Goal: Task Accomplishment & Management: Complete application form

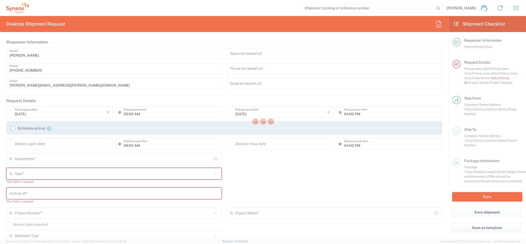
type input "4510"
type input "[GEOGRAPHIC_DATA]"
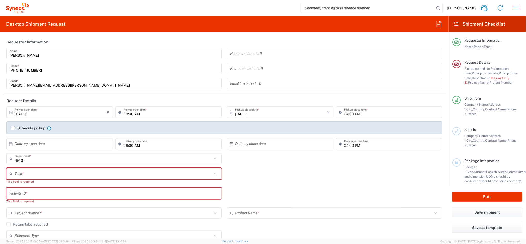
type input "Syneos Health Clinical [GEOGRAPHIC_DATA]"
click at [124, 114] on input "09:00 AM" at bounding box center [171, 112] width 95 height 9
type input "10:00 AM"
click at [13, 126] on label "Schedule pickup" at bounding box center [28, 128] width 34 height 4
click at [13, 128] on input "Schedule pickup" at bounding box center [13, 128] width 0 height 0
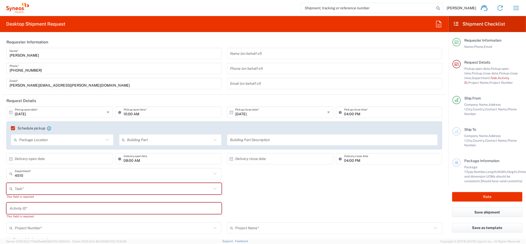
click at [33, 189] on input "text" at bounding box center [113, 188] width 197 height 9
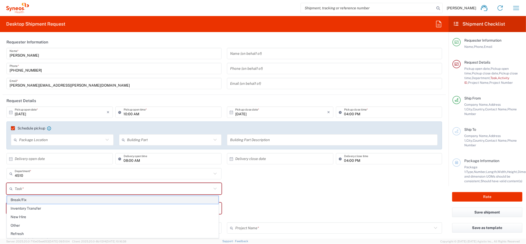
click at [35, 202] on span "Break/Fix" at bounding box center [112, 200] width 211 height 8
type input "Break/Fix"
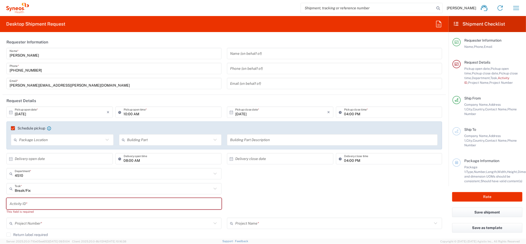
click at [38, 204] on input "text" at bounding box center [114, 203] width 209 height 9
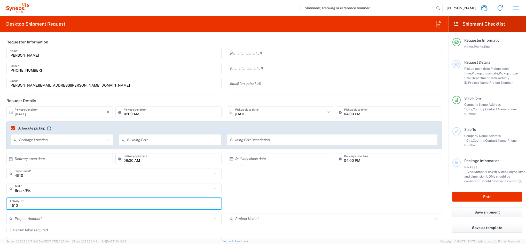
type input "4510"
click at [45, 218] on input "text" at bounding box center [113, 218] width 197 height 9
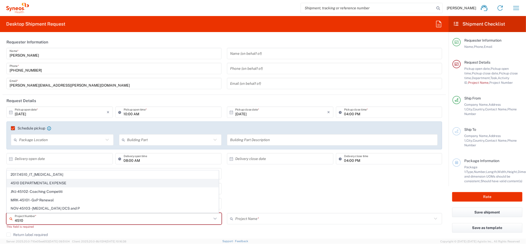
click at [47, 181] on span "4510 DEPARTMENTAL EXPENSE" at bounding box center [112, 183] width 211 height 8
type input "4510 DEPARTMENTAL EXPENSE"
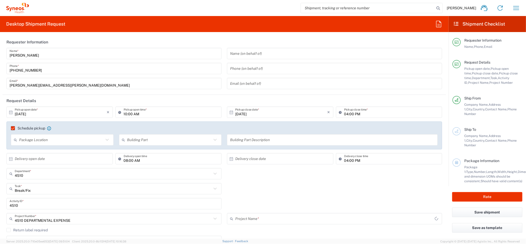
type input "4510 DEPARTMENTAL EXPENSE"
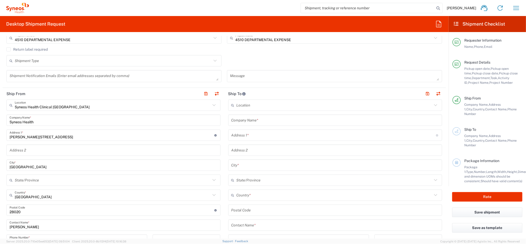
scroll to position [172, 0]
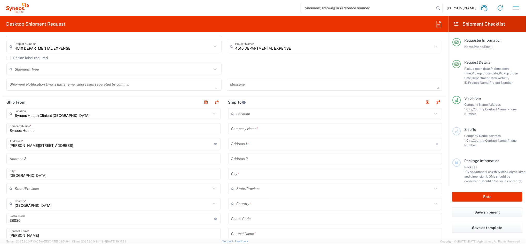
click at [249, 129] on input "text" at bounding box center [335, 128] width 208 height 9
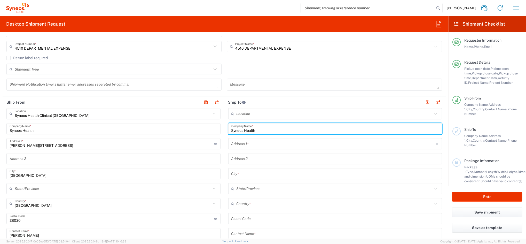
type input "Syneos Health"
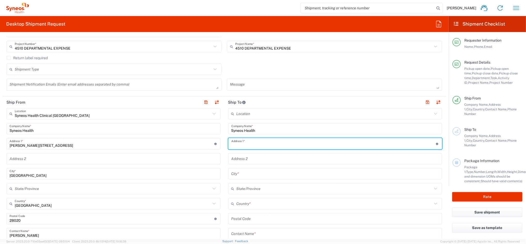
click at [244, 141] on input "text" at bounding box center [333, 143] width 205 height 9
paste input "[URL][DOMAIN_NAME]"
type input "[URL][DOMAIN_NAME]"
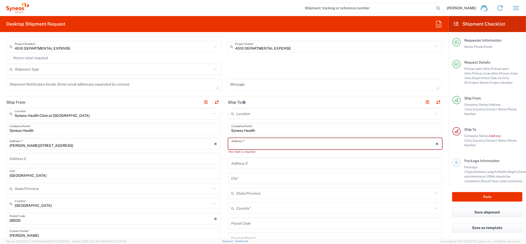
paste input "[PERSON_NAME]. [STREET_ADDRESS][PERSON_NAME]. Teléfono [PHONE_NUMBER]"
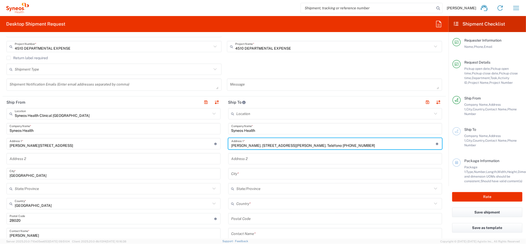
drag, startPoint x: 254, startPoint y: 145, endPoint x: 198, endPoint y: 143, distance: 56.0
click at [198, 143] on div "Ship From Syneos Health Clinical [GEOGRAPHIC_DATA] Location Syneos Health Clini…" at bounding box center [224, 226] width 443 height 260
type input "[STREET_ADDRESS][PERSON_NAME]. Teléfono [PHONE_NUMBER]"
click at [236, 233] on input "text" at bounding box center [335, 233] width 208 height 9
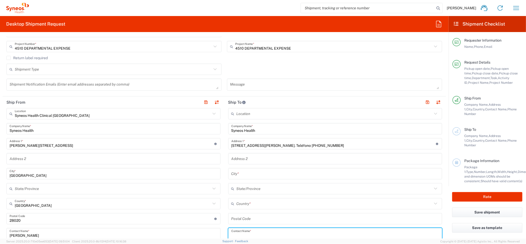
paste input "[PERSON_NAME]."
type input "[PERSON_NAME]"
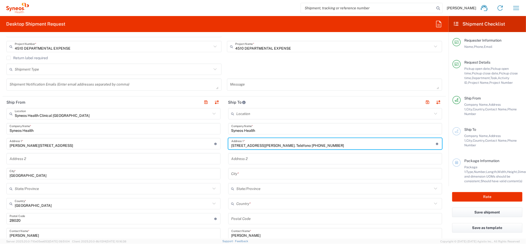
drag, startPoint x: 284, startPoint y: 147, endPoint x: 357, endPoint y: 147, distance: 73.3
click at [357, 147] on input "[STREET_ADDRESS][PERSON_NAME]. Teléfono [PHONE_NUMBER]" at bounding box center [333, 143] width 205 height 9
type input "[STREET_ADDRESS][PERSON_NAME]."
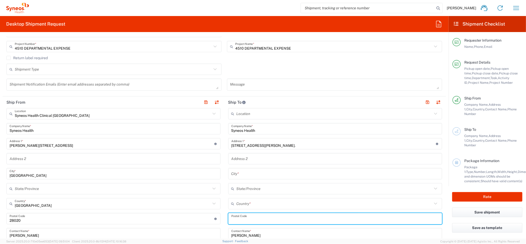
click at [238, 217] on input "undefined" at bounding box center [335, 218] width 208 height 9
paste input "28020 [GEOGRAPHIC_DATA]. Teléfono [PHONE_NUMBER]"
drag, startPoint x: 241, startPoint y: 220, endPoint x: 308, endPoint y: 219, distance: 66.9
click at [308, 219] on input "undefined" at bounding box center [335, 218] width 208 height 9
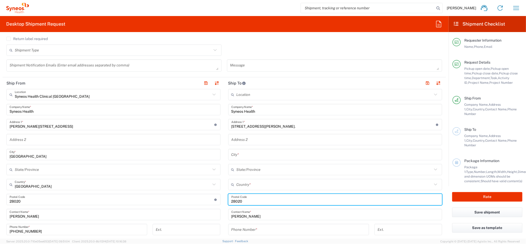
scroll to position [206, 0]
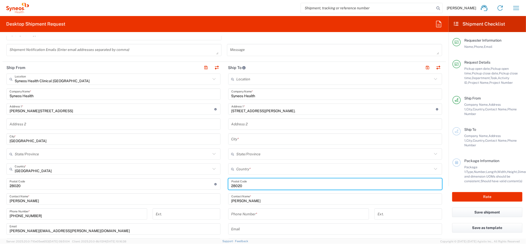
type input "28020"
click at [234, 211] on input "tel" at bounding box center [298, 213] width 134 height 9
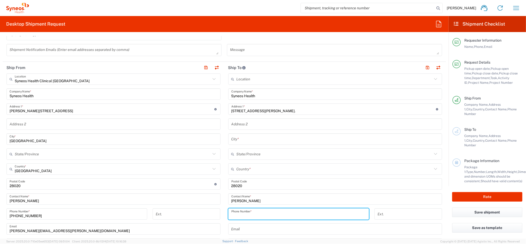
paste input "[GEOGRAPHIC_DATA]. Teléfono [PHONE_NUMBER]"
drag, startPoint x: 257, startPoint y: 215, endPoint x: 172, endPoint y: 223, distance: 85.6
click at [188, 221] on div "Ship From Syneos Health Clinical [GEOGRAPHIC_DATA] Location Syneos Health Clini…" at bounding box center [224, 192] width 443 height 260
type input "628773480"
click at [237, 169] on input "text" at bounding box center [334, 168] width 196 height 9
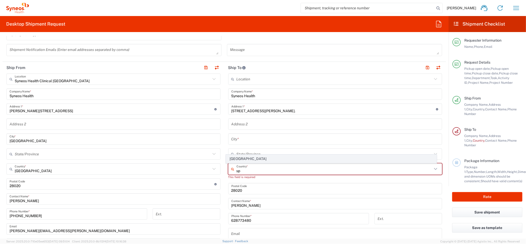
click at [234, 159] on span "[GEOGRAPHIC_DATA]" at bounding box center [331, 159] width 210 height 8
type input "[GEOGRAPHIC_DATA]"
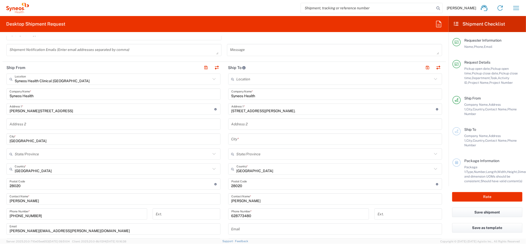
click at [239, 138] on input "text" at bounding box center [335, 138] width 208 height 9
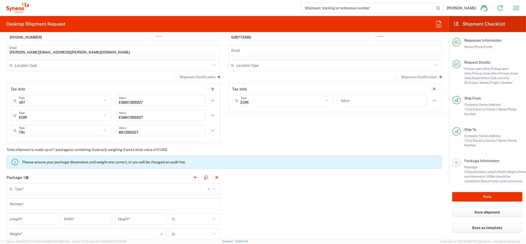
scroll to position [482, 0]
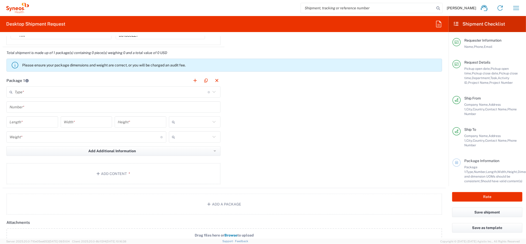
type input "MAdrid"
click at [72, 88] on input "text" at bounding box center [111, 91] width 193 height 9
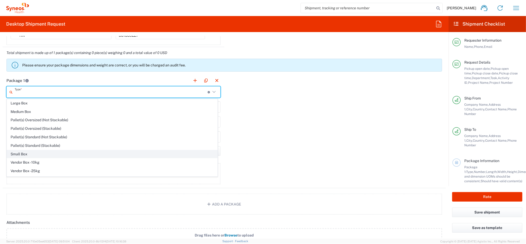
scroll to position [16, 0]
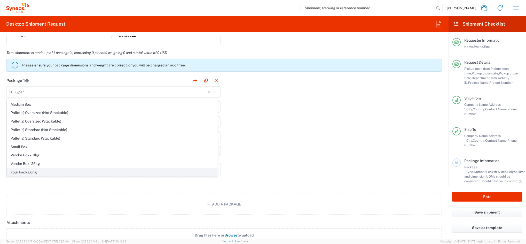
click at [36, 170] on span "Your Packaging" at bounding box center [112, 172] width 210 height 8
type input "Your Packaging"
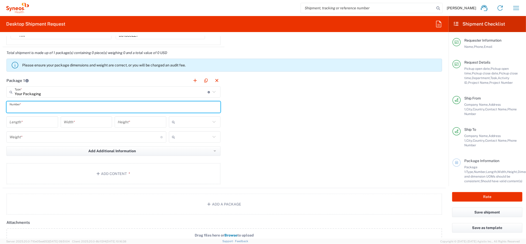
click at [28, 108] on input "text" at bounding box center [114, 106] width 208 height 9
type input "1"
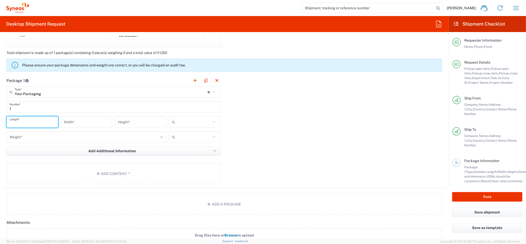
click at [35, 122] on input "number" at bounding box center [32, 121] width 45 height 9
type input "40"
type input "50"
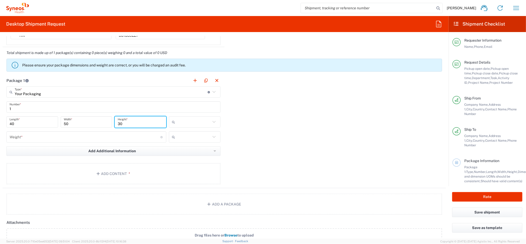
type input "30"
click at [180, 124] on input "text" at bounding box center [194, 122] width 34 height 8
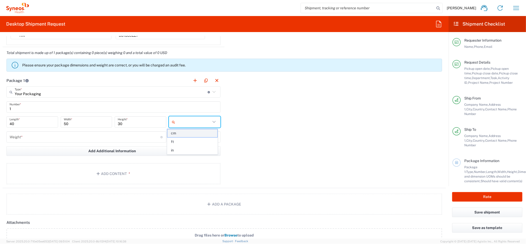
click at [182, 132] on span "cm" at bounding box center [192, 133] width 50 height 8
type input "cm"
click at [81, 137] on input "number" at bounding box center [85, 136] width 151 height 9
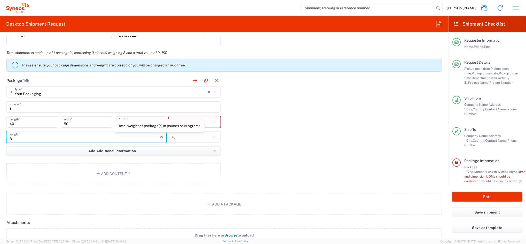
type input "8"
click at [185, 137] on input "text" at bounding box center [194, 137] width 34 height 8
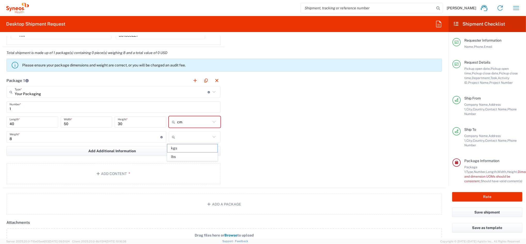
drag, startPoint x: 178, startPoint y: 150, endPoint x: 139, endPoint y: 162, distance: 40.2
click at [178, 150] on span "kgs" at bounding box center [192, 148] width 50 height 8
type input "kgs"
click at [127, 172] on span "*" at bounding box center [128, 173] width 3 height 4
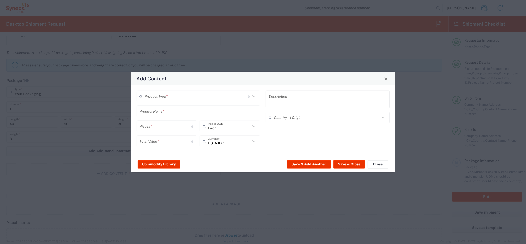
click at [175, 99] on input "text" at bounding box center [196, 96] width 103 height 9
click at [162, 116] on span "General Commodity" at bounding box center [198, 116] width 123 height 8
type input "General Commodity"
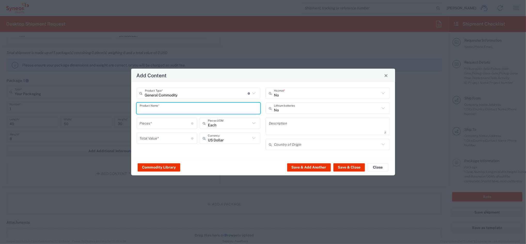
click at [161, 109] on input "text" at bounding box center [199, 108] width 118 height 9
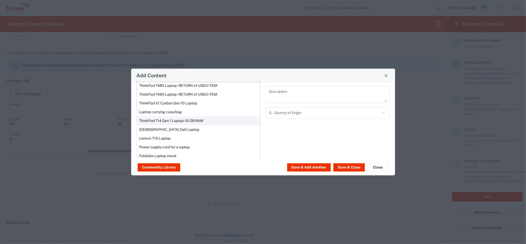
scroll to position [34, 0]
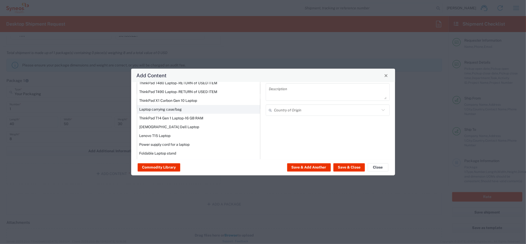
click at [181, 112] on div "Laptop carrying case/bag" at bounding box center [198, 109] width 123 height 9
type input "Laptop carrying case/bag"
type input "1"
type textarea "Polyester"
type input "[GEOGRAPHIC_DATA]"
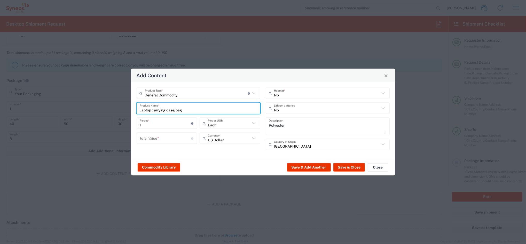
scroll to position [0, 0]
drag, startPoint x: 187, startPoint y: 110, endPoint x: 127, endPoint y: 110, distance: 59.9
click at [130, 110] on div "Add Content General Commodity Product Type * Document: Paper document generated…" at bounding box center [263, 122] width 526 height 244
type input "laptop"
click at [150, 122] on input "1" at bounding box center [166, 122] width 52 height 9
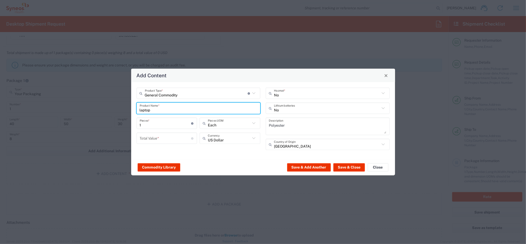
click at [163, 107] on input "laptop" at bounding box center [199, 108] width 118 height 9
drag, startPoint x: 82, startPoint y: 114, endPoint x: 60, endPoint y: 109, distance: 22.4
click at [66, 112] on div "Add Content General Commodity Product Type * Document: Paper document generated…" at bounding box center [263, 122] width 526 height 244
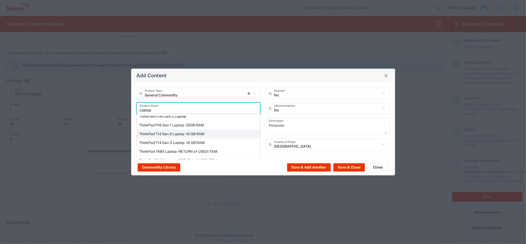
scroll to position [91, 0]
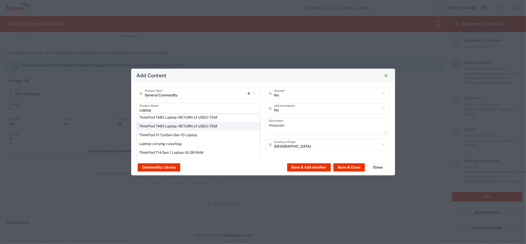
click at [169, 126] on div "ThinkPad T490 Laptop - RETURN of USED ITEM" at bounding box center [198, 126] width 123 height 9
type input "ThinkPad T490 Laptop - RETURN of USED ITEM"
type input "200"
type textarea "Lenovo-Core i7 8565U - 1.8 GHz -16 GB DDR4 - 512 GB SSD / 14" - IPS"
type input "Yes"
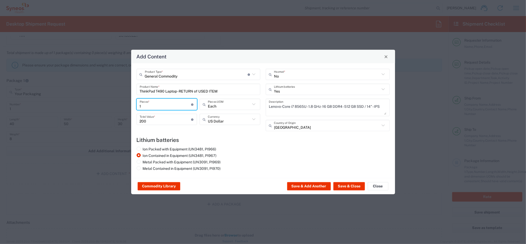
drag, startPoint x: 143, startPoint y: 104, endPoint x: 112, endPoint y: 107, distance: 31.1
click at [112, 107] on div "Add Content General Commodity Product Type * Document: Paper document generated…" at bounding box center [263, 122] width 526 height 244
type input "3"
type input "600"
type input "3"
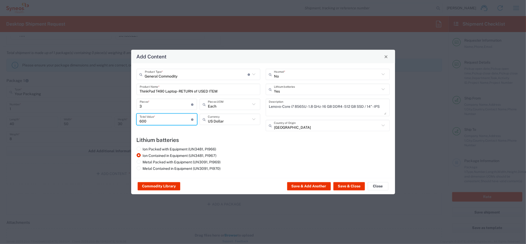
drag, startPoint x: 143, startPoint y: 121, endPoint x: 121, endPoint y: 121, distance: 22.2
click at [122, 121] on div "Add Content General Commodity Product Type * Document: Paper document generated…" at bounding box center [263, 122] width 526 height 244
click at [255, 120] on icon at bounding box center [253, 119] width 7 height 7
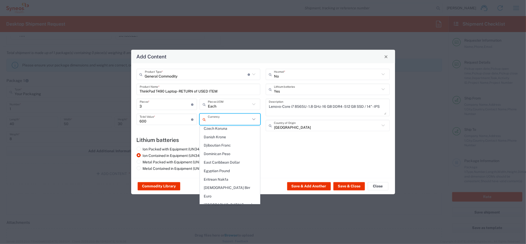
scroll to position [413, 0]
click at [220, 186] on span "Euro" at bounding box center [230, 190] width 60 height 8
type input "Euro"
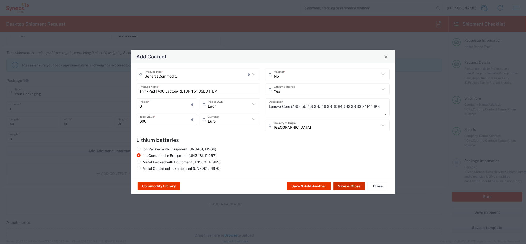
click at [355, 186] on button "Save & Close" at bounding box center [348, 186] width 31 height 8
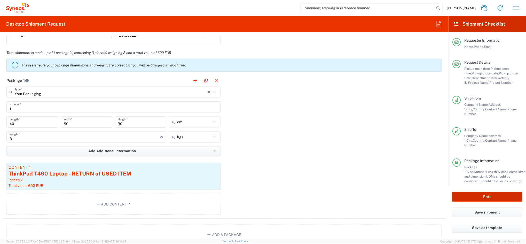
click at [479, 195] on button "Rate" at bounding box center [487, 197] width 70 height 10
type input "4510 DEPARTMENTAL EXPENSE"
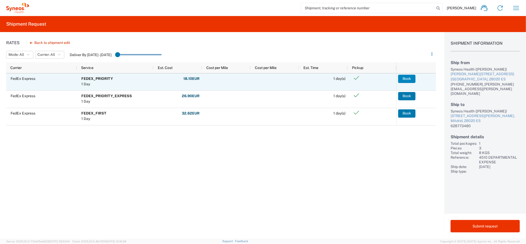
click at [408, 80] on button "Book" at bounding box center [406, 79] width 17 height 8
